Goal: Task Accomplishment & Management: Manage account settings

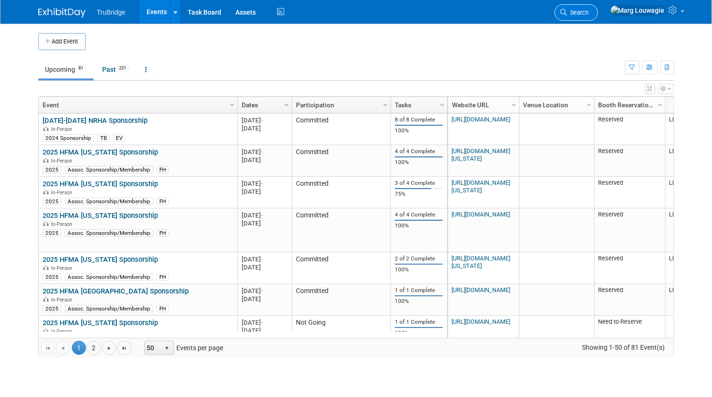
click at [589, 9] on span "Search" at bounding box center [578, 12] width 22 height 7
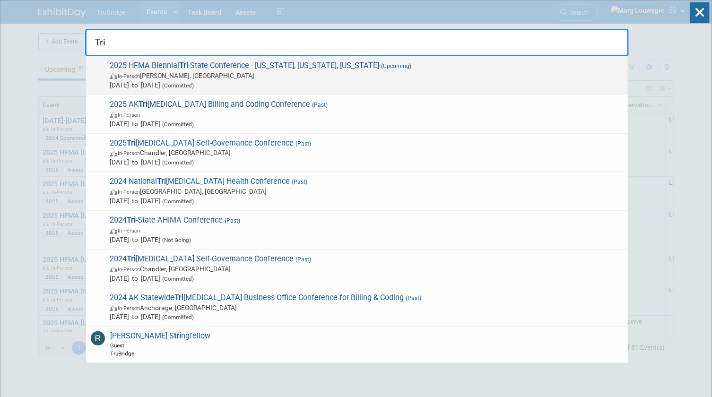
type input "Tri"
click at [225, 79] on span "In-Person Florence, IN" at bounding box center [366, 75] width 513 height 9
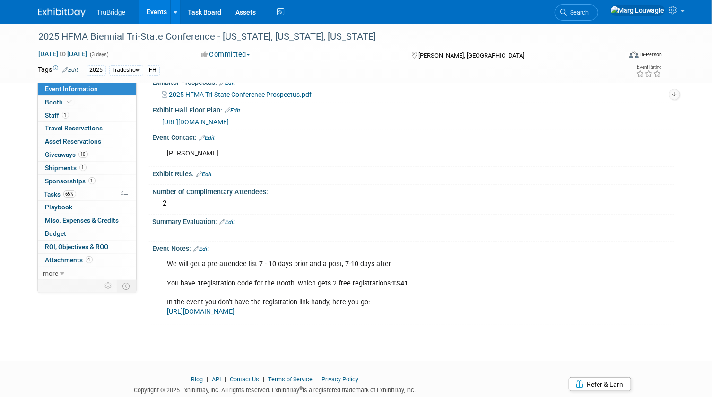
scroll to position [344, 0]
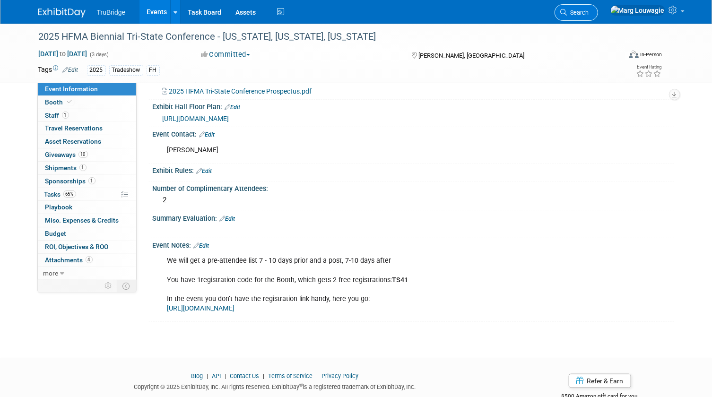
click at [589, 14] on span "Search" at bounding box center [578, 12] width 22 height 7
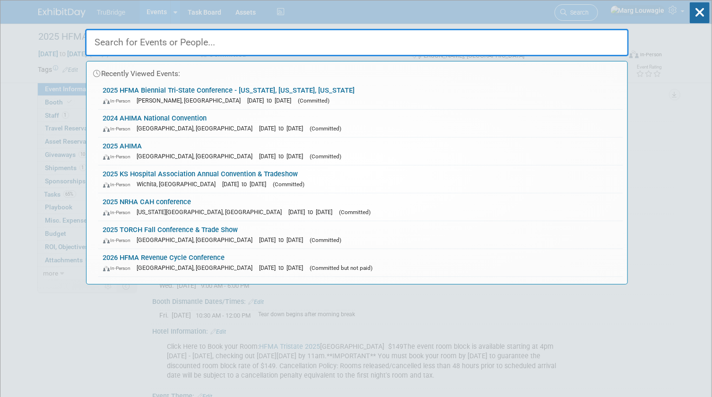
click at [606, 14] on div "Recently Viewed Events: 2025 HFMA Biennial Tri-State Conference - Ohio, Indiana…" at bounding box center [357, 142] width 544 height 284
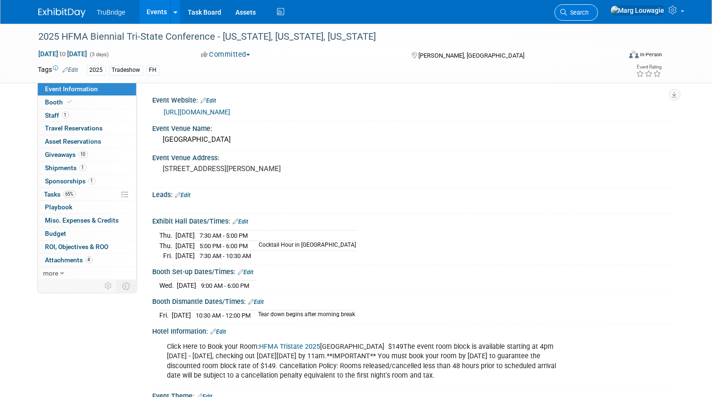
click at [589, 9] on span "Search" at bounding box center [578, 12] width 22 height 7
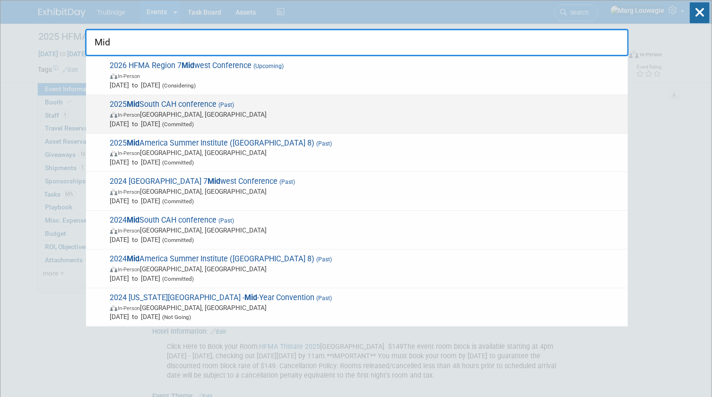
type input "Mid"
click at [245, 113] on span "In-Person Louisville, KY" at bounding box center [366, 114] width 513 height 9
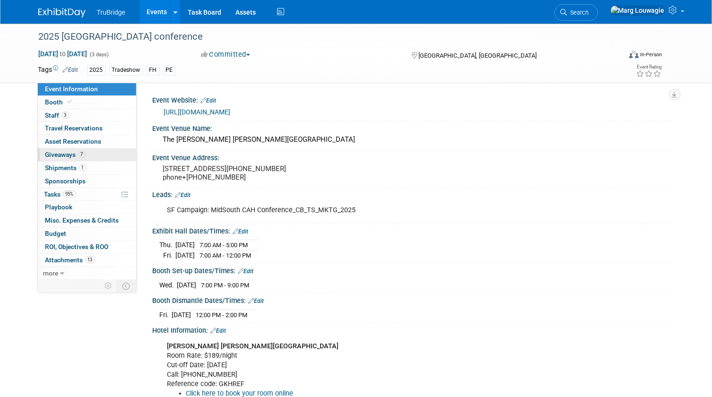
click at [60, 155] on span "Giveaways 7" at bounding box center [65, 155] width 40 height 8
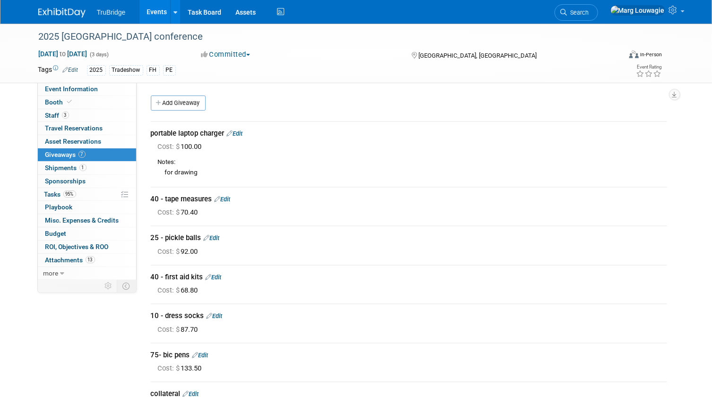
click at [236, 133] on link "Edit" at bounding box center [235, 133] width 16 height 7
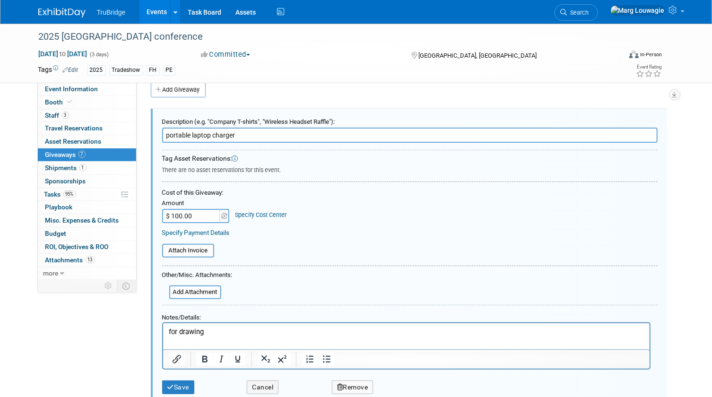
scroll to position [14, 0]
type input "portable laptop charger - did not give it away"
click at [201, 215] on input "$ 100.00" at bounding box center [191, 215] width 59 height 14
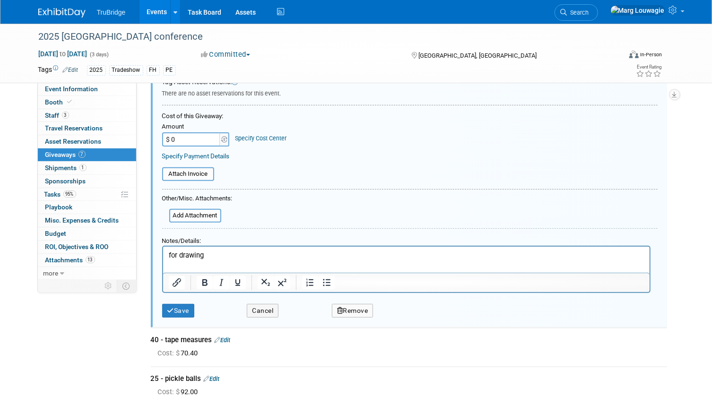
scroll to position [100, 0]
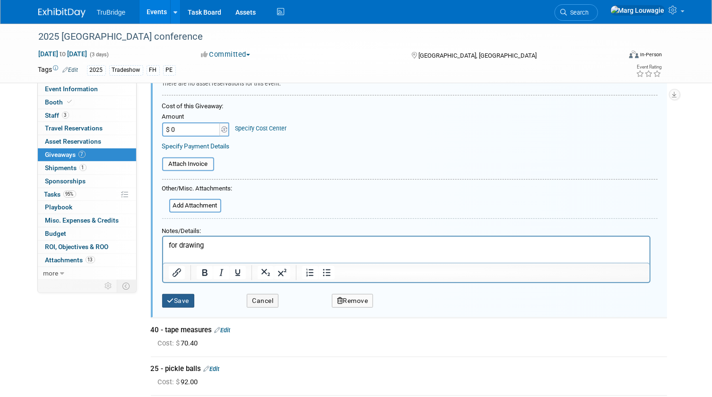
type input "$ 0.00"
click at [180, 302] on button "Save" at bounding box center [178, 301] width 33 height 14
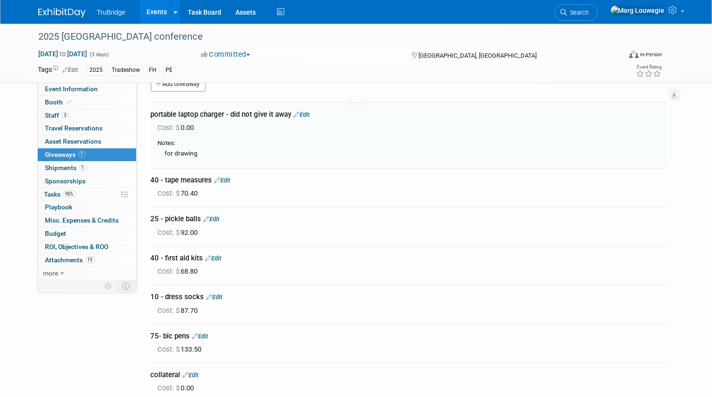
scroll to position [14, 0]
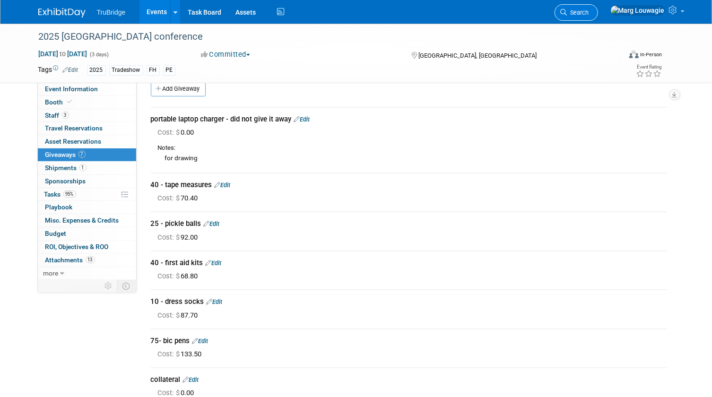
click at [589, 9] on span "Search" at bounding box center [578, 12] width 22 height 7
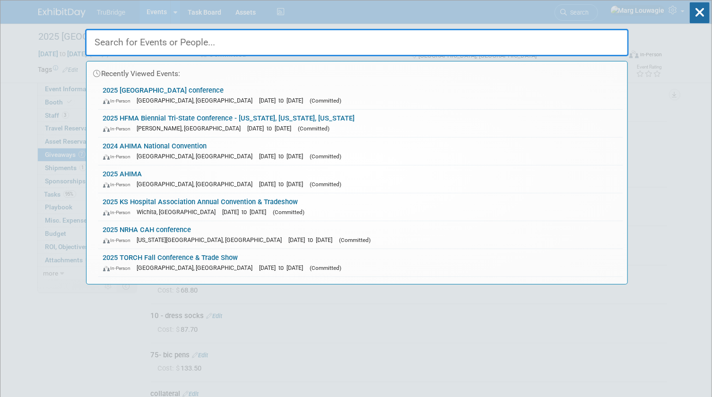
click at [585, 33] on input "text" at bounding box center [357, 42] width 544 height 27
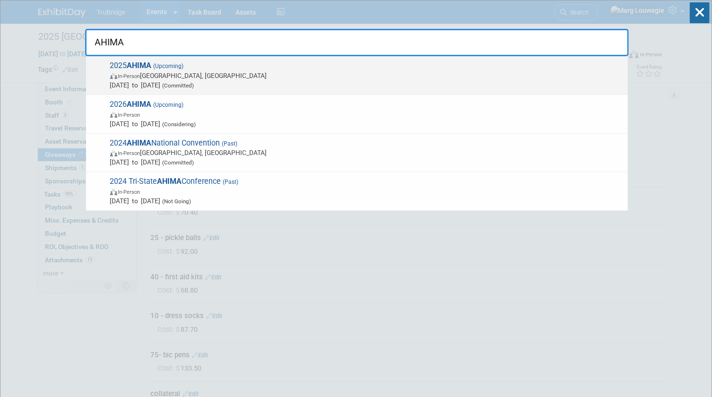
type input "AHIMA"
click at [160, 69] on span "(Upcoming)" at bounding box center [168, 66] width 32 height 7
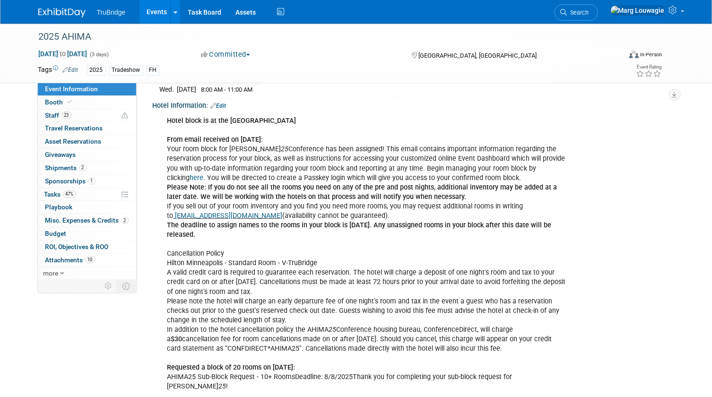
scroll to position [258, 0]
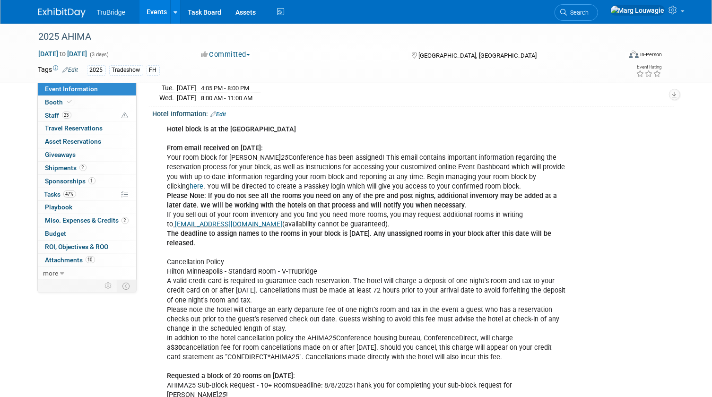
click at [204, 182] on link "here" at bounding box center [197, 186] width 14 height 8
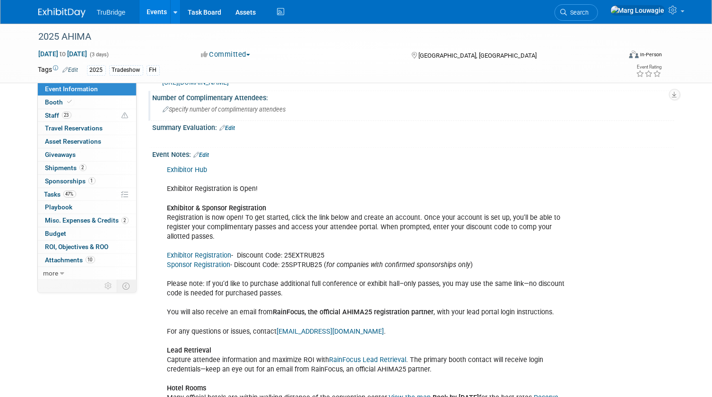
scroll to position [988, 0]
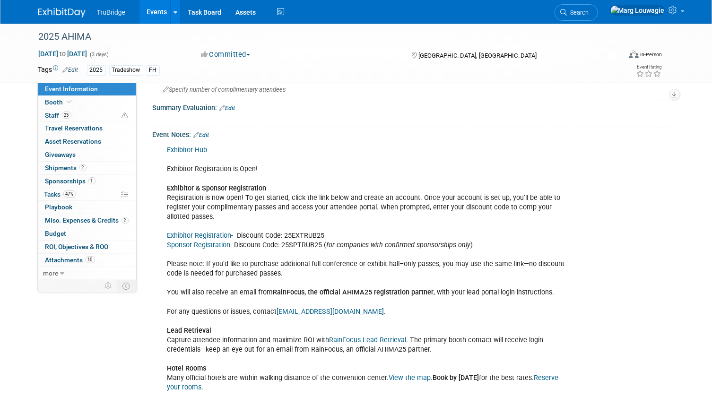
click at [204, 232] on link "Exhibitor Registration" at bounding box center [199, 236] width 64 height 8
drag, startPoint x: 286, startPoint y: 221, endPoint x: 326, endPoint y: 222, distance: 40.2
click at [326, 222] on div "Exhibitor Hub Exhibitor Registration is Open! Exhibitor & Sponsor Registration …" at bounding box center [367, 335] width 412 height 389
drag, startPoint x: 326, startPoint y: 222, endPoint x: 320, endPoint y: 220, distance: 6.3
copy div "25EXTRUB25"
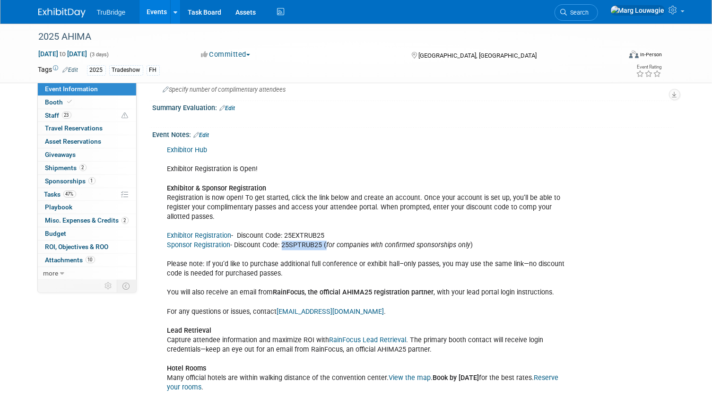
drag, startPoint x: 281, startPoint y: 230, endPoint x: 324, endPoint y: 231, distance: 42.6
click at [324, 231] on div "Exhibitor Hub Exhibitor Registration is Open! Exhibitor & Sponsor Registration …" at bounding box center [367, 335] width 412 height 389
drag, startPoint x: 324, startPoint y: 231, endPoint x: 314, endPoint y: 231, distance: 9.9
copy div "25SPTRUB25"
click at [338, 235] on div "Exhibitor Hub Exhibitor Registration is Open! Exhibitor & Sponsor Registration …" at bounding box center [367, 335] width 412 height 389
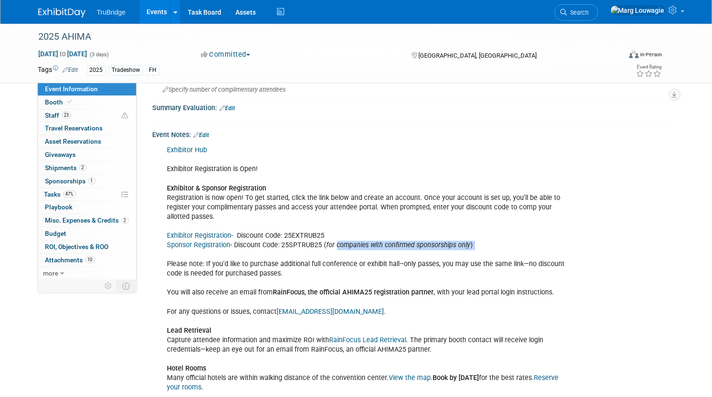
click at [201, 232] on link "Exhibitor Registration" at bounding box center [199, 236] width 64 height 8
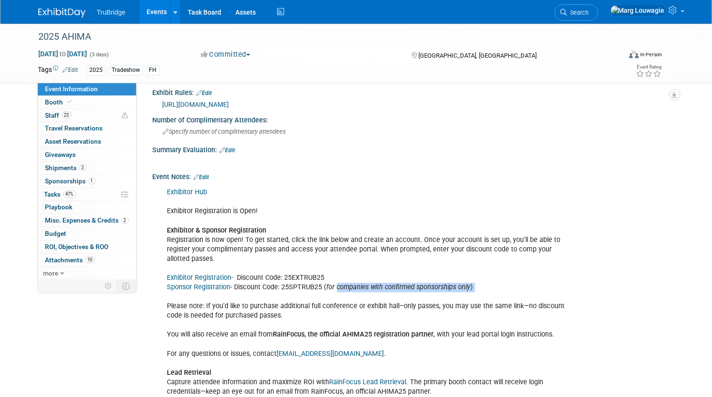
scroll to position [946, 0]
click at [207, 174] on link "Edit" at bounding box center [202, 177] width 16 height 7
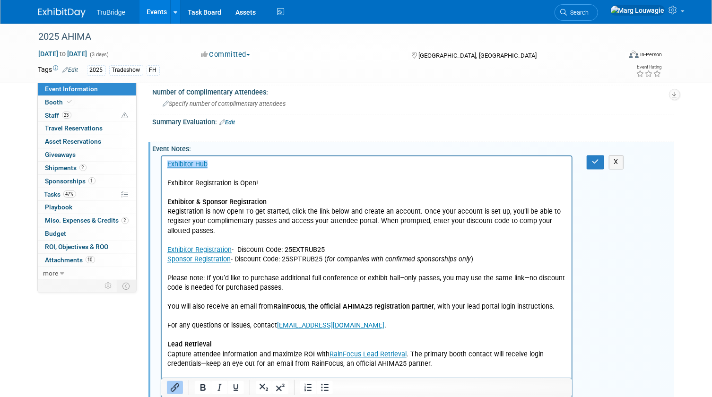
scroll to position [988, 0]
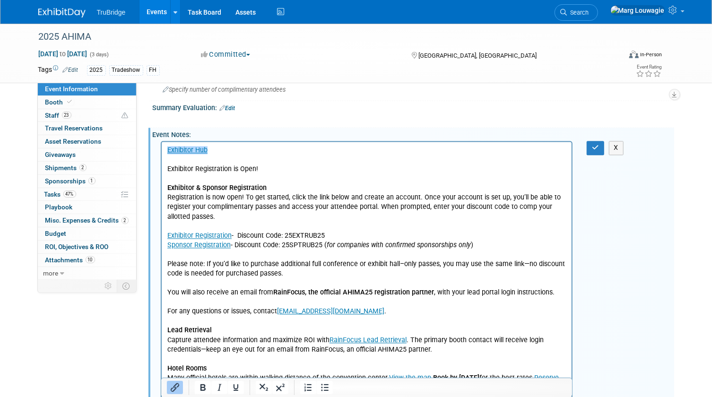
click at [233, 217] on p "﻿Exhibitor Hub Exhibitor Registration is Open! Exhibitor & Sponsor Registration…" at bounding box center [366, 336] width 399 height 380
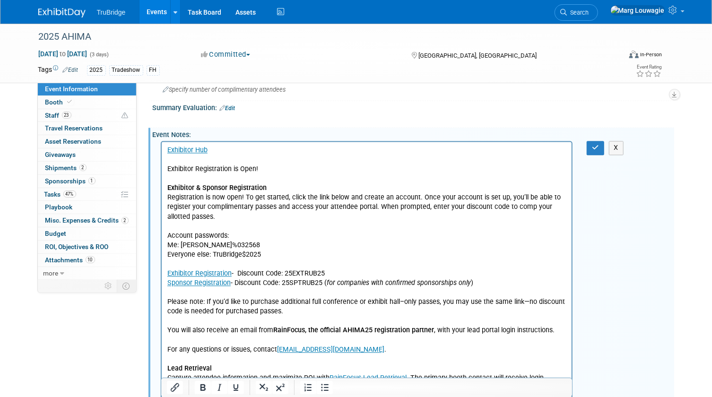
click at [321, 243] on p "Me: [PERSON_NAME]%032568" at bounding box center [366, 245] width 399 height 9
drag, startPoint x: 233, startPoint y: 236, endPoint x: 162, endPoint y: 235, distance: 70.9
click at [162, 235] on html "Exhibitor Hub Exhibitor Registration is Open! Exhibitor & Sponsor Registration …" at bounding box center [366, 352] width 410 height 421
click at [316, 229] on p "Rich Text Area. Press ALT-0 for help." at bounding box center [366, 226] width 399 height 9
click at [596, 144] on icon "button" at bounding box center [595, 147] width 7 height 7
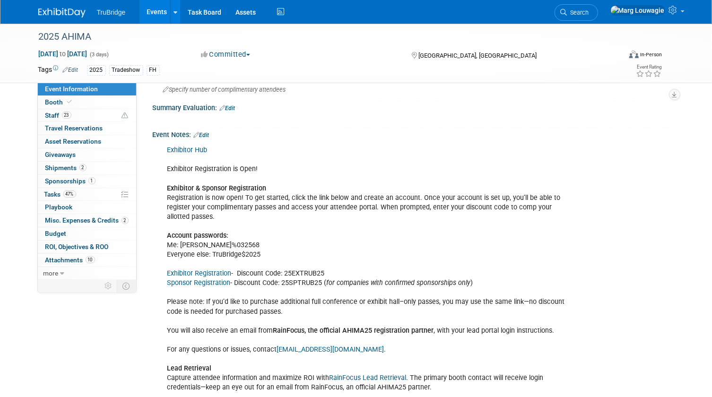
click at [220, 269] on link "Exhibitor Registration" at bounding box center [199, 273] width 64 height 8
click at [203, 269] on link "Exhibitor Registration" at bounding box center [199, 273] width 64 height 8
click at [207, 132] on link "Edit" at bounding box center [202, 135] width 16 height 7
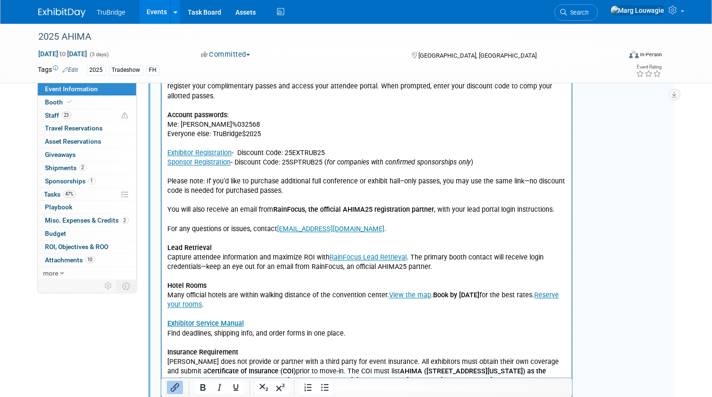
scroll to position [1117, 0]
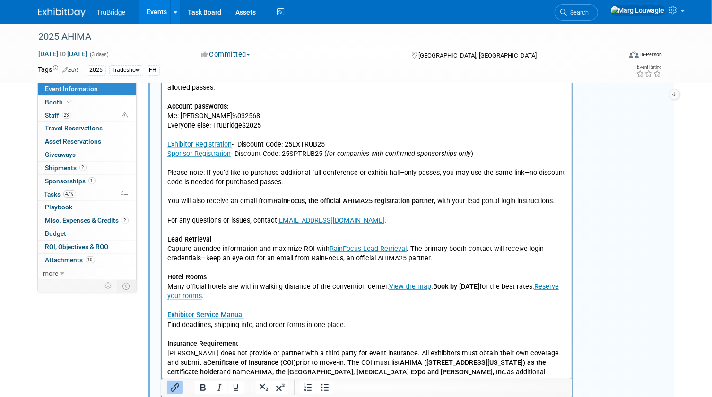
click at [283, 183] on p "﻿Exhibitor Hub Exhibitor Registration is Open! Exhibitor & Sponsor Registration…" at bounding box center [366, 225] width 399 height 417
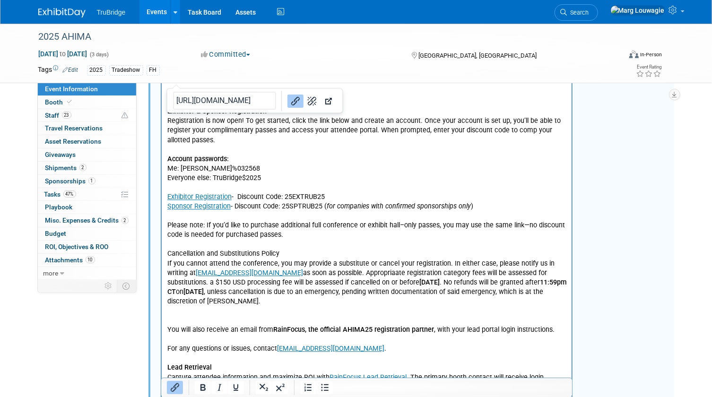
scroll to position [850, 0]
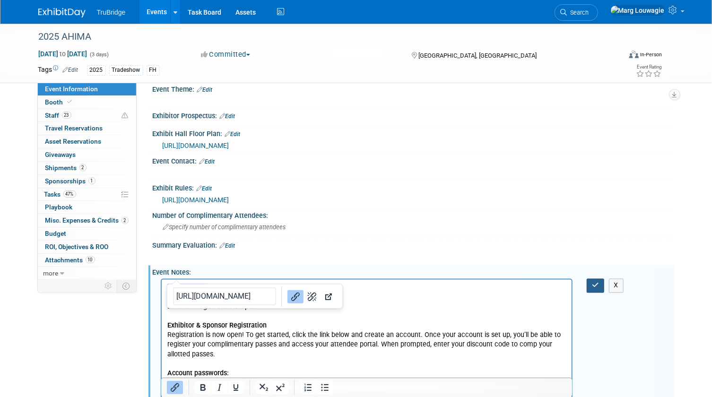
click at [595, 282] on icon "button" at bounding box center [595, 285] width 7 height 7
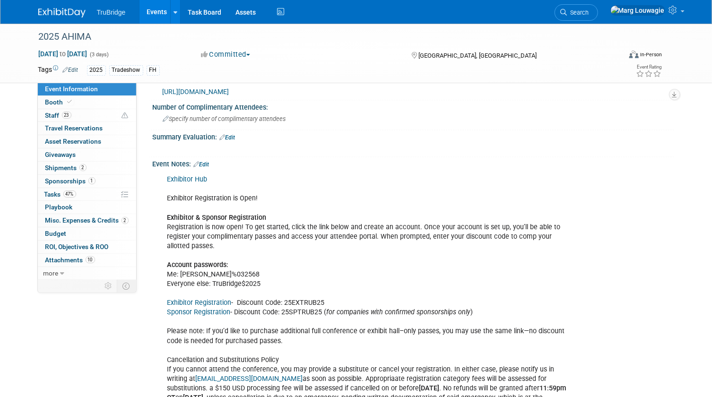
scroll to position [1022, 0]
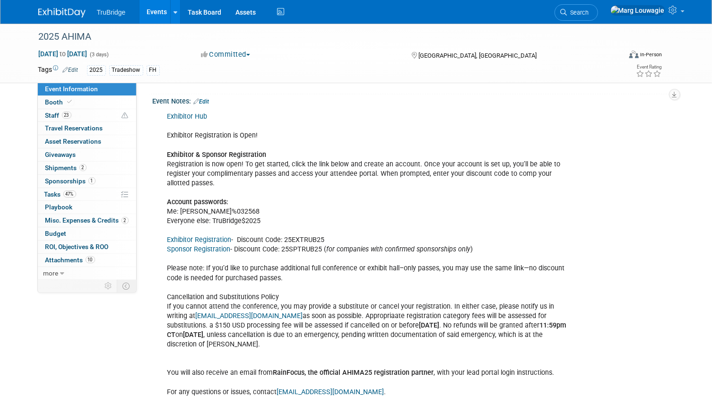
click at [209, 236] on link "Exhibitor Registration" at bounding box center [199, 240] width 64 height 8
click at [218, 236] on link "Exhibitor Registration" at bounding box center [199, 240] width 64 height 8
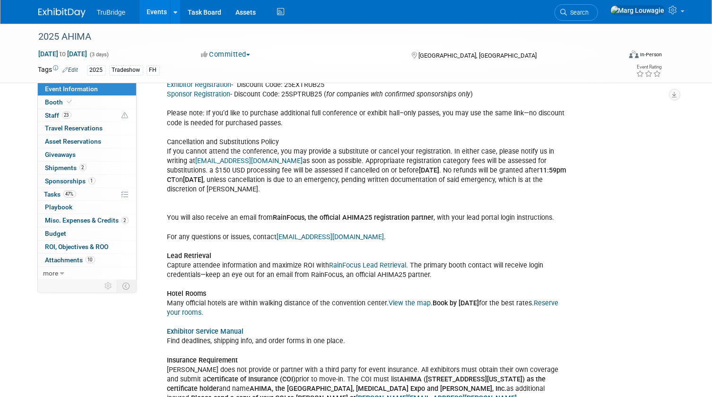
scroll to position [1026, 0]
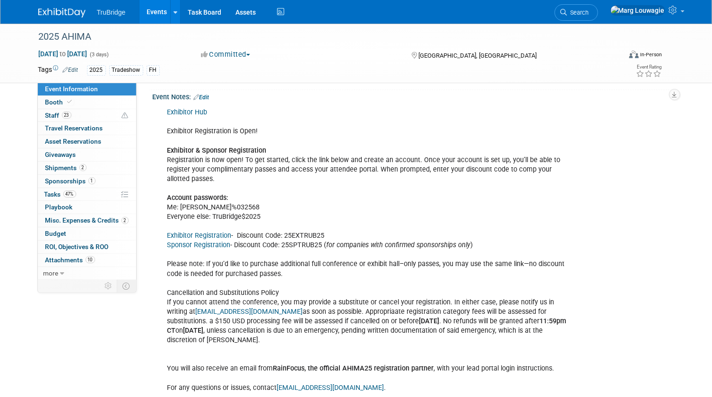
click at [223, 232] on link "Exhibitor Registration" at bounding box center [199, 236] width 64 height 8
click at [212, 232] on link "Exhibitor Registration" at bounding box center [199, 236] width 64 height 8
click at [203, 232] on link "Exhibitor Registration" at bounding box center [199, 236] width 64 height 8
click at [589, 13] on span "Search" at bounding box center [578, 12] width 22 height 7
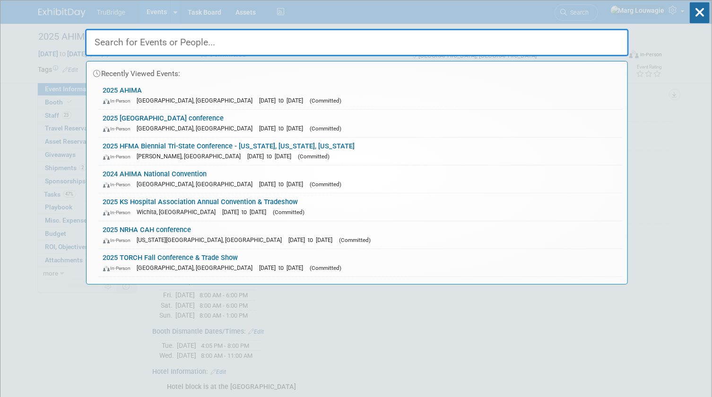
click at [590, 46] on input "text" at bounding box center [357, 42] width 544 height 27
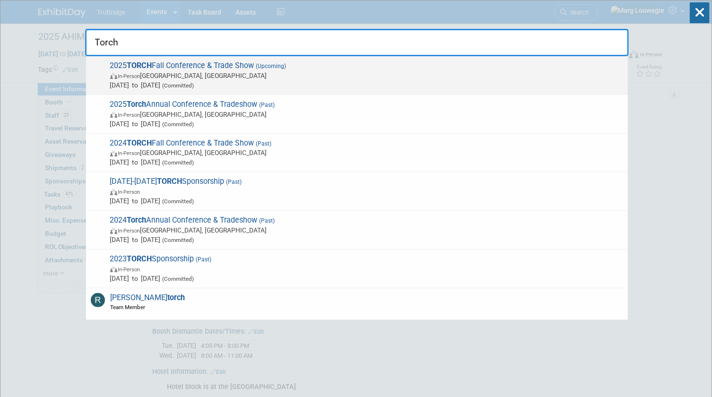
type input "Torch"
click at [227, 71] on span "In-Person Austin, TX" at bounding box center [366, 75] width 513 height 9
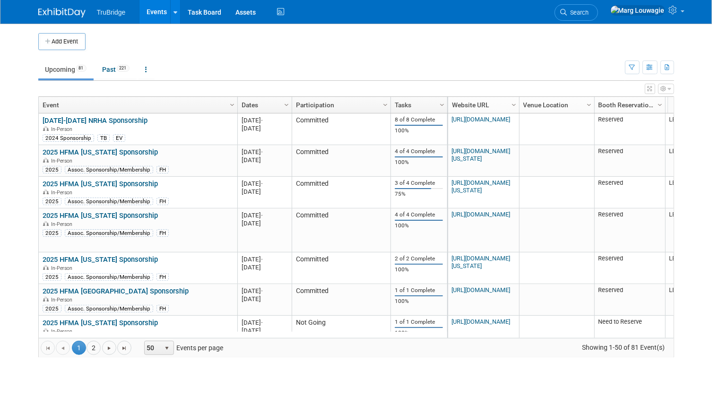
click at [589, 13] on span "Search" at bounding box center [578, 12] width 22 height 7
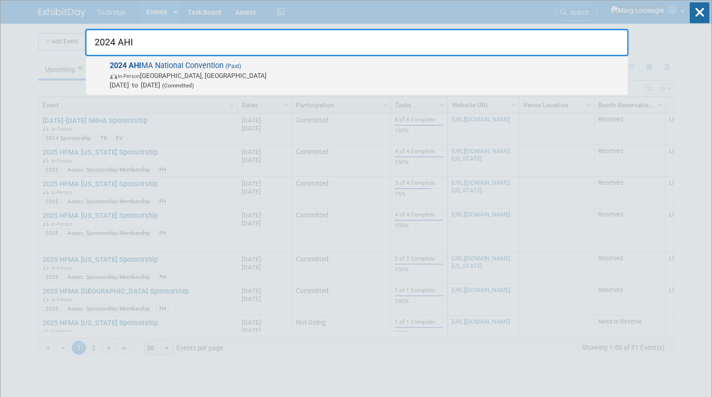
type input "2024 AHI"
click at [124, 80] on span "In-Person Salt Lake City, UT" at bounding box center [366, 75] width 513 height 9
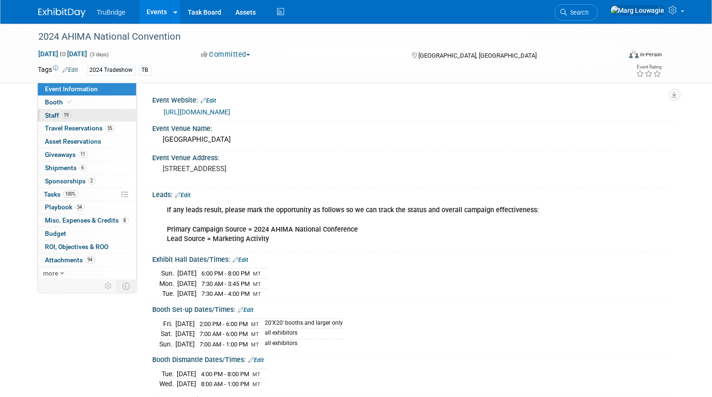
click at [87, 115] on link "19 Staff 19" at bounding box center [87, 115] width 98 height 13
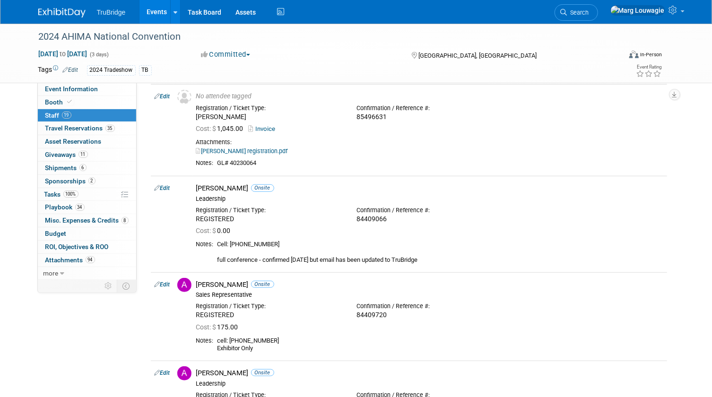
scroll to position [172, 0]
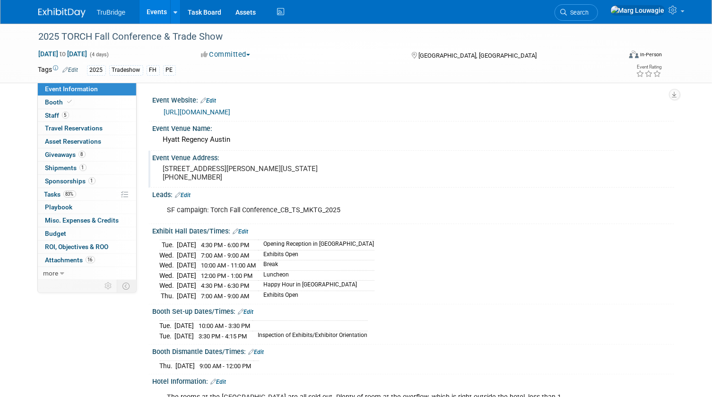
drag, startPoint x: 163, startPoint y: 139, endPoint x: 248, endPoint y: 183, distance: 96.2
drag, startPoint x: 248, startPoint y: 183, endPoint x: 204, endPoint y: 165, distance: 47.1
copy div "[GEOGRAPHIC_DATA] Event Venue Address: [STREET_ADDRESS][PERSON_NAME][US_STATE] …"
click at [202, 178] on pre "[STREET_ADDRESS][PERSON_NAME][US_STATE] [PHONE_NUMBER]" at bounding box center [261, 173] width 197 height 17
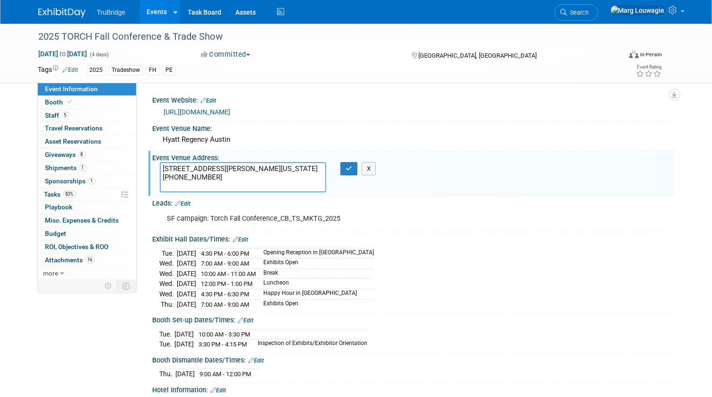
drag, startPoint x: 163, startPoint y: 167, endPoint x: 252, endPoint y: 186, distance: 91.8
click at [252, 186] on textarea "208 Barton Springs Austin, Texas 78704 United States +1 512 477 1234" at bounding box center [243, 177] width 167 height 30
drag, startPoint x: 243, startPoint y: 226, endPoint x: 267, endPoint y: 223, distance: 23.5
click at [244, 226] on div "SF campaign: Torch Fall Conference_CB_TS_MKTG_2025" at bounding box center [367, 218] width 412 height 19
click at [342, 170] on button "button" at bounding box center [348, 168] width 17 height 13
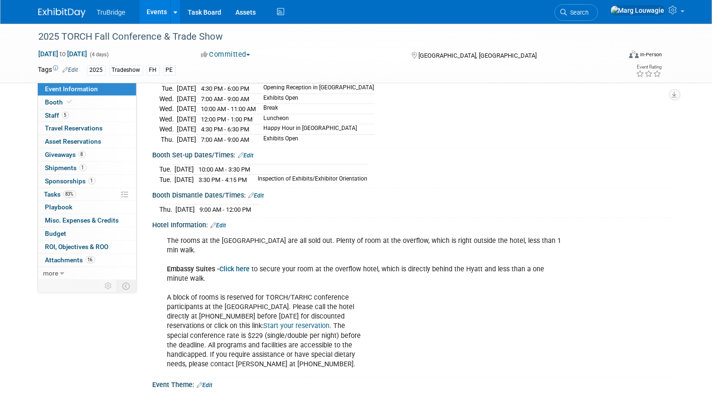
scroll to position [172, 0]
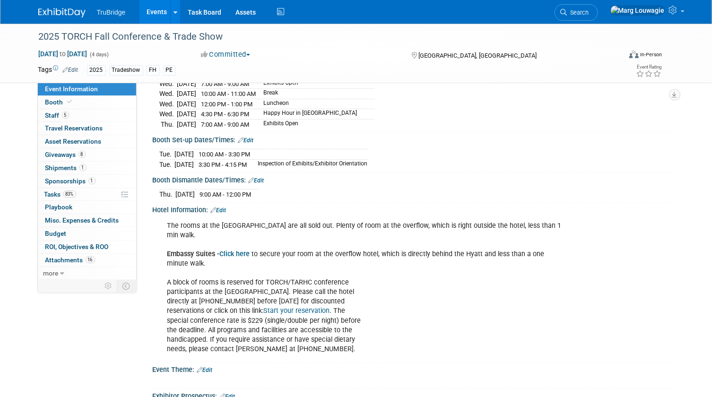
click at [241, 250] on link "Click here" at bounding box center [235, 254] width 30 height 8
click at [98, 117] on link "5 Staff 5" at bounding box center [87, 115] width 98 height 13
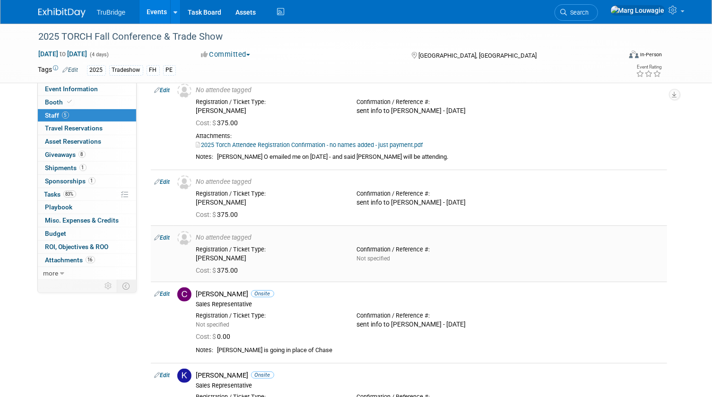
scroll to position [0, 0]
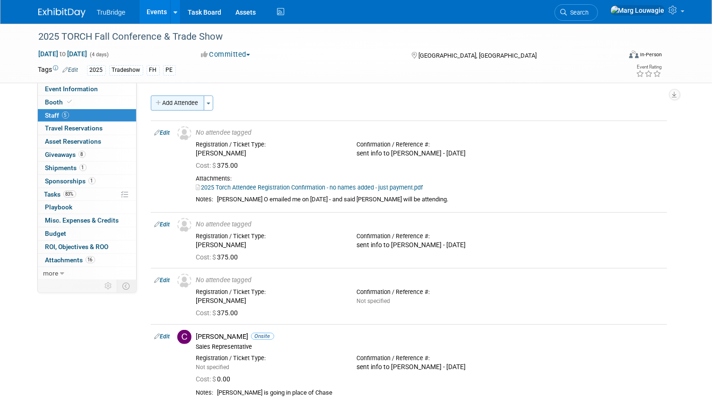
click at [183, 105] on button "Add Attendee" at bounding box center [177, 102] width 53 height 15
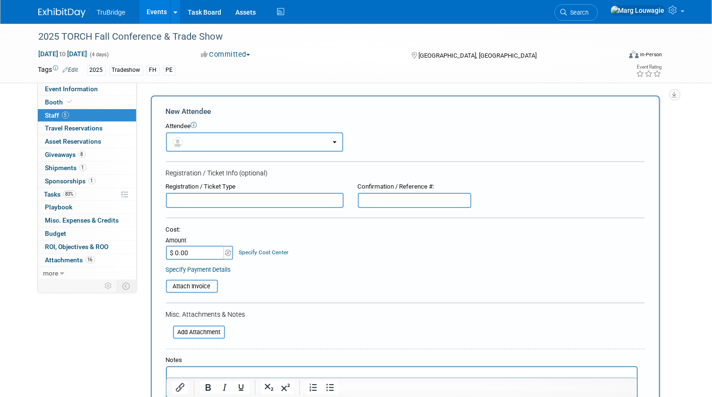
click at [207, 137] on button "button" at bounding box center [254, 141] width 177 height 19
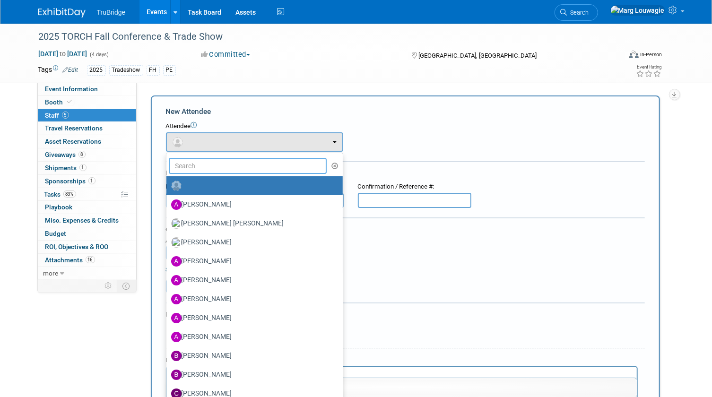
click at [226, 163] on input "text" at bounding box center [248, 166] width 158 height 16
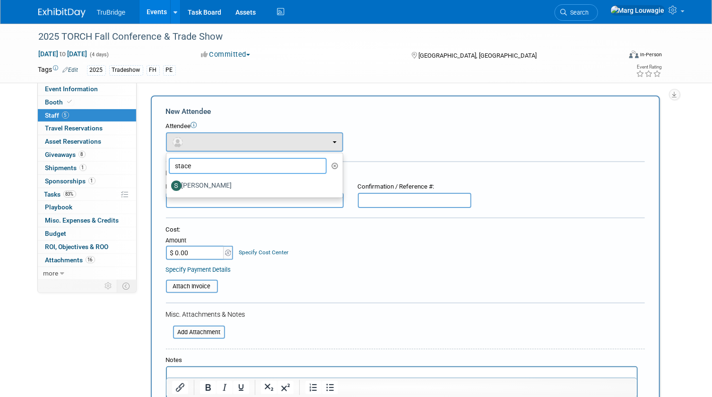
type input "stacey"
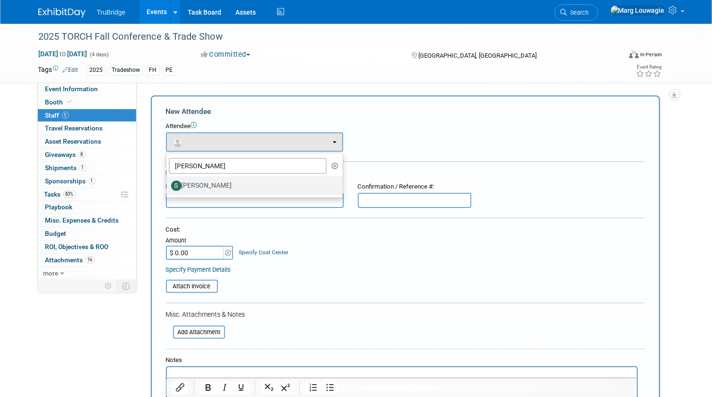
click at [227, 183] on label "[PERSON_NAME]" at bounding box center [252, 185] width 162 height 15
click at [168, 183] on input "[PERSON_NAME]" at bounding box center [165, 185] width 6 height 6
select select "9cd1fd1b-8568-418b-9cc1-8d3339b537cb"
click at [227, 183] on form "New Attendee Attendee <img src="https://www.exhibitday.com/Images/Unassigned-Us…" at bounding box center [405, 279] width 479 height 347
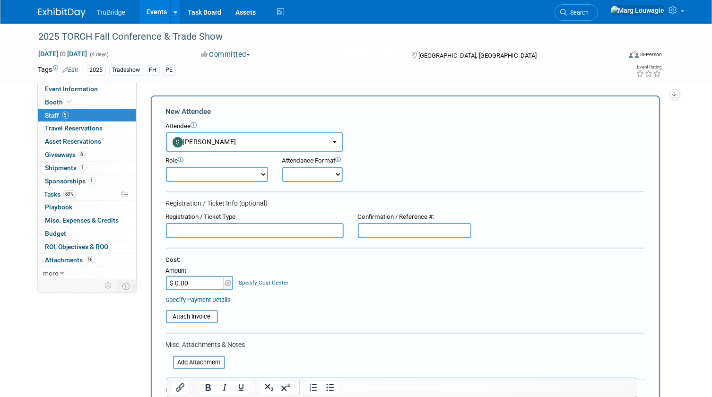
drag, startPoint x: 227, startPoint y: 183, endPoint x: 313, endPoint y: 176, distance: 86.3
click at [313, 176] on select "Onsite Remote" at bounding box center [312, 174] width 61 height 15
select select "1"
click at [282, 167] on select "Onsite Remote" at bounding box center [312, 174] width 61 height 15
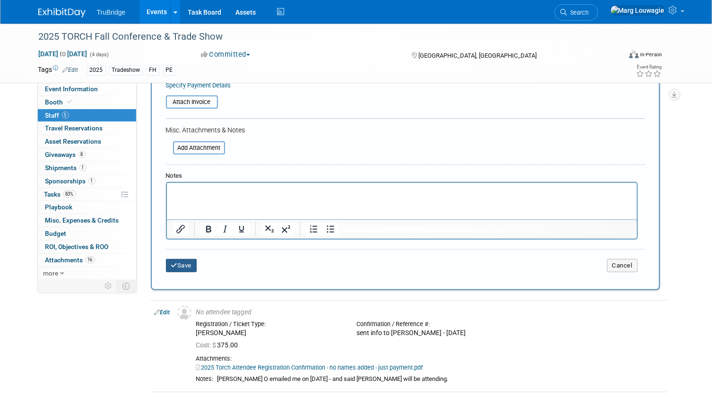
click at [188, 261] on button "Save" at bounding box center [181, 265] width 31 height 13
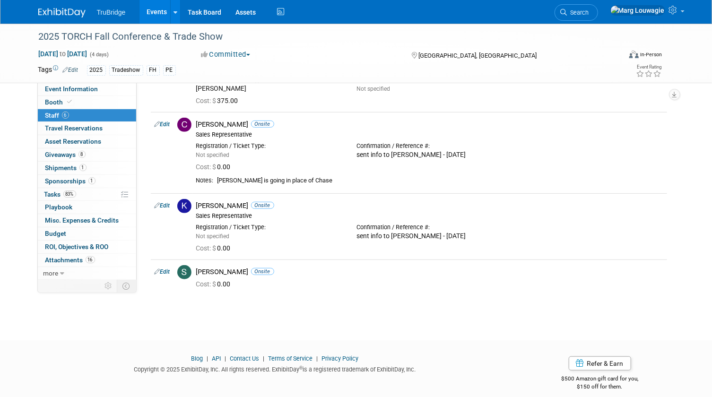
scroll to position [215, 0]
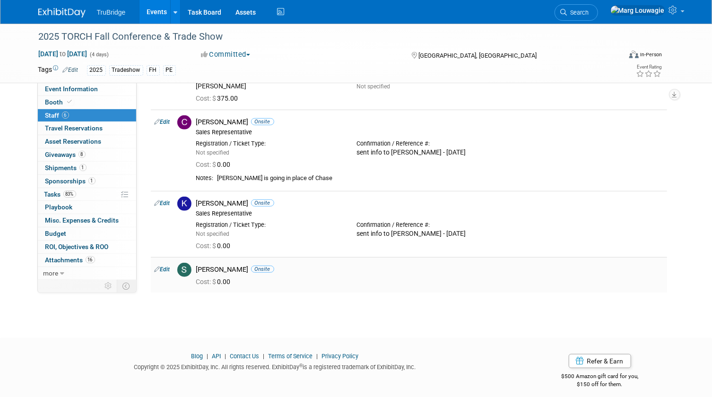
click at [165, 269] on link "Edit" at bounding box center [163, 269] width 16 height 7
select select "9cd1fd1b-8568-418b-9cc1-8d3339b537cb"
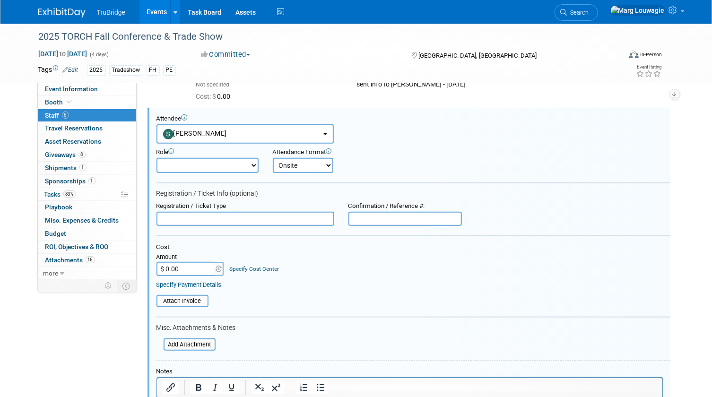
scroll to position [0, 0]
click at [187, 269] on input "$ 0.00" at bounding box center [185, 269] width 59 height 14
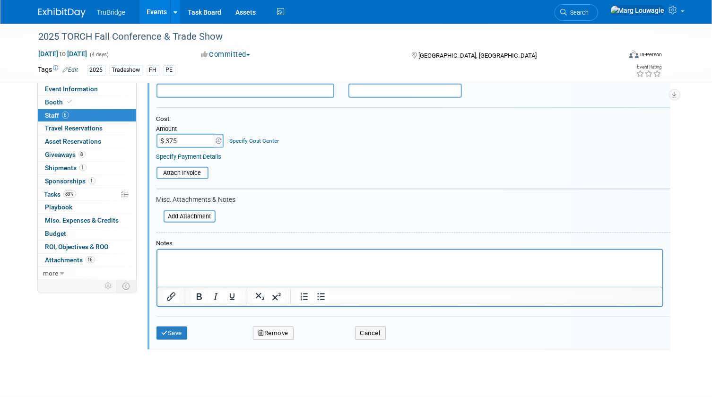
scroll to position [493, 0]
type input "$ 375.00"
click at [184, 328] on button "Save" at bounding box center [171, 332] width 31 height 13
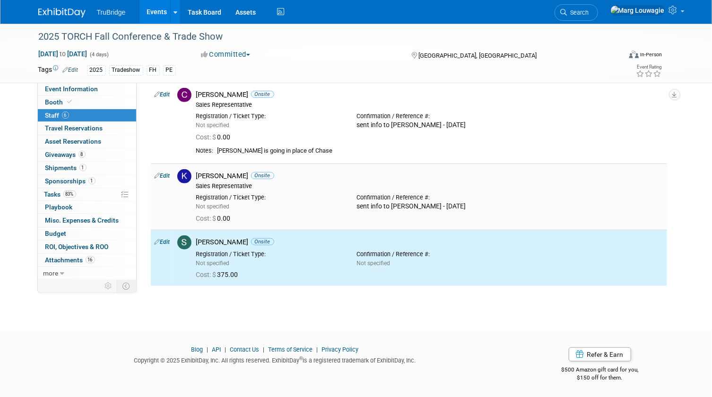
scroll to position [0, 0]
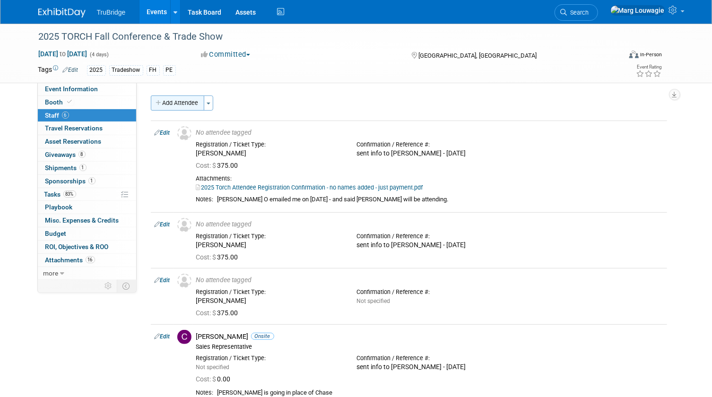
click at [182, 104] on button "Add Attendee" at bounding box center [177, 102] width 53 height 15
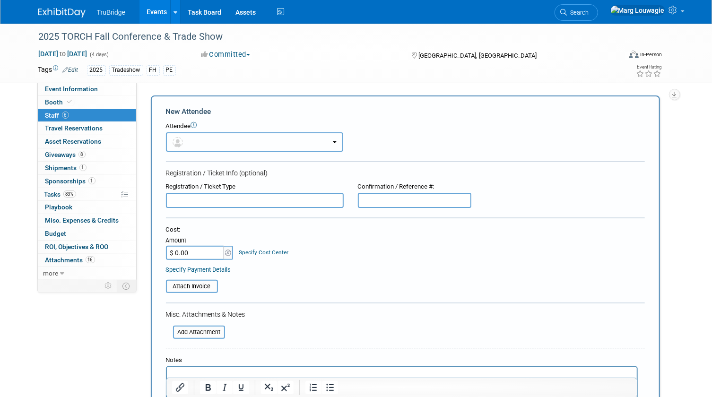
click at [191, 139] on button "button" at bounding box center [254, 141] width 177 height 19
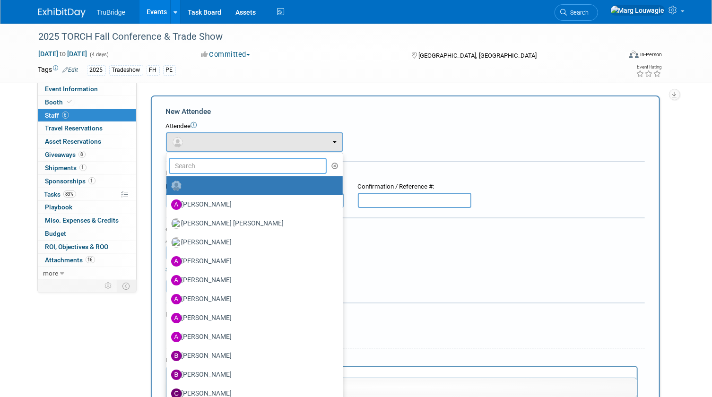
click at [206, 164] on input "text" at bounding box center [248, 166] width 158 height 16
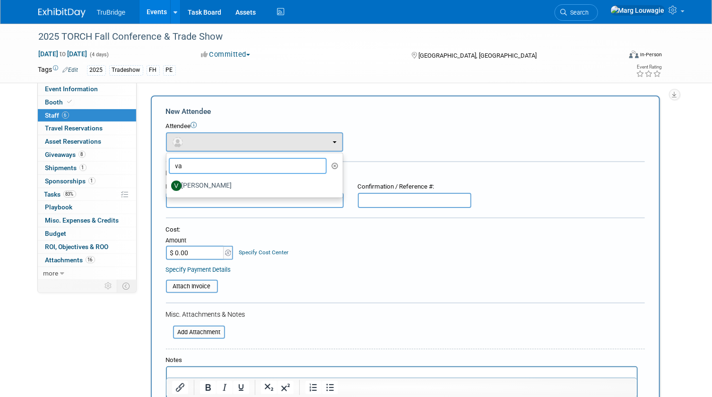
type input "v"
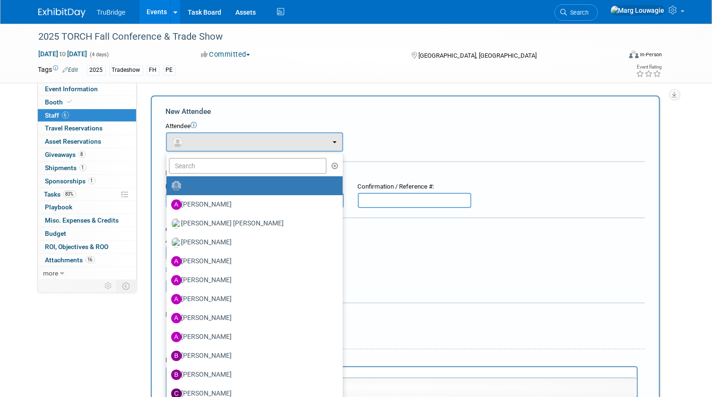
click at [417, 125] on div "Attendee" at bounding box center [405, 126] width 479 height 9
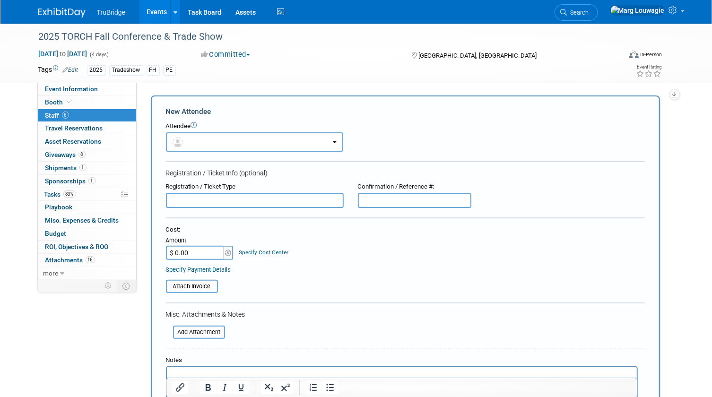
click at [256, 195] on input "text" at bounding box center [255, 200] width 178 height 15
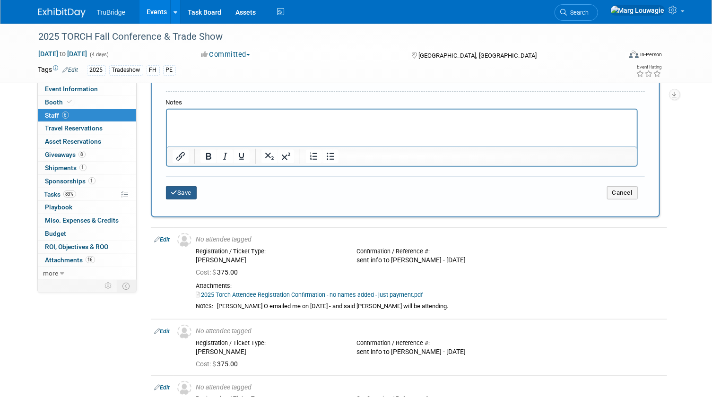
type input "Vanessa Ryan"
click at [190, 193] on button "Save" at bounding box center [181, 192] width 31 height 13
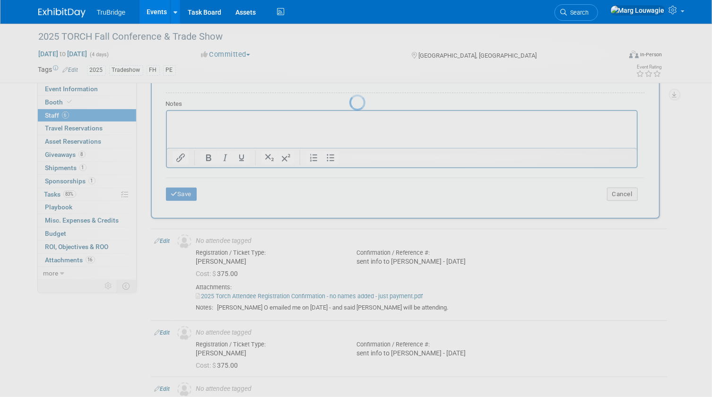
scroll to position [258, 0]
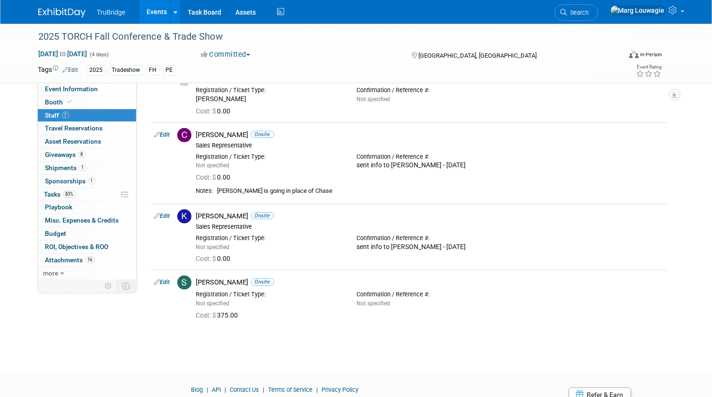
drag, startPoint x: 613, startPoint y: 9, endPoint x: 614, endPoint y: 27, distance: 18.0
click at [589, 9] on span "Search" at bounding box center [578, 12] width 22 height 7
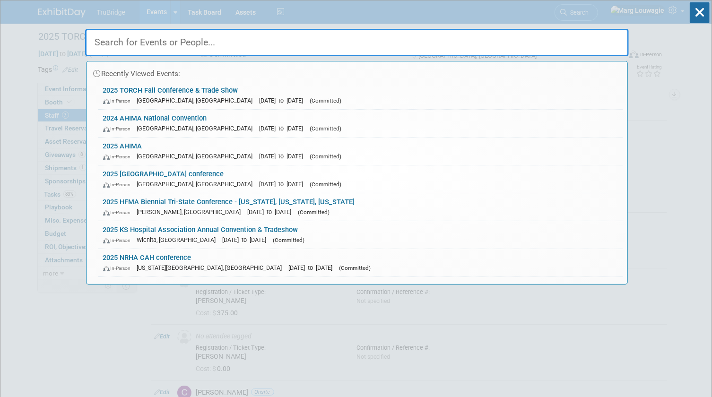
click at [610, 44] on input "text" at bounding box center [357, 42] width 544 height 27
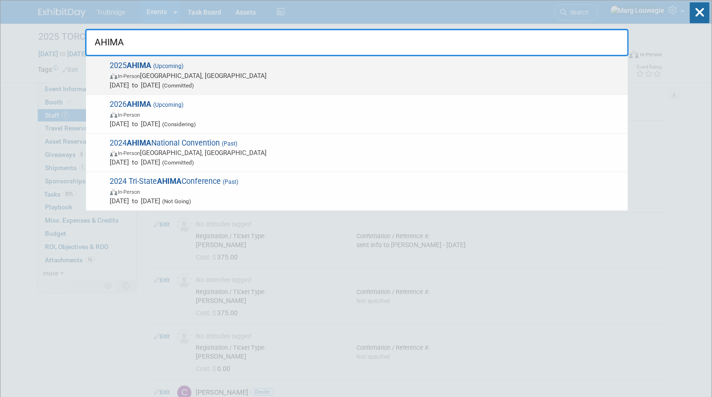
type input "AHIMA"
click at [165, 71] on span "In-Person Minneapolis, MN" at bounding box center [366, 75] width 513 height 9
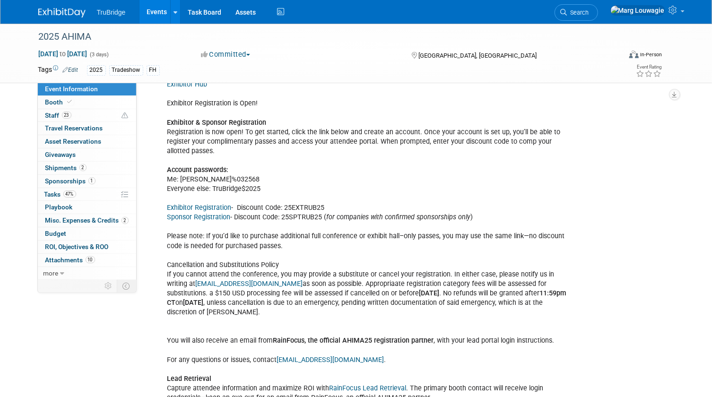
scroll to position [1074, 0]
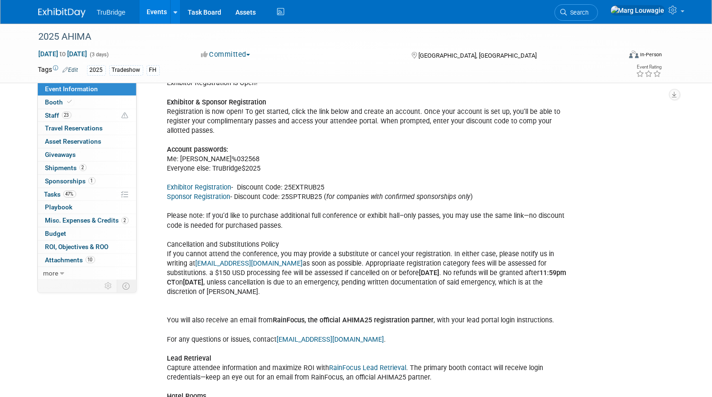
click at [211, 183] on link "Exhibitor Registration" at bounding box center [199, 187] width 64 height 8
click at [222, 183] on link "Exhibitor Registration" at bounding box center [199, 187] width 64 height 8
